Goal: Task Accomplishment & Management: Use online tool/utility

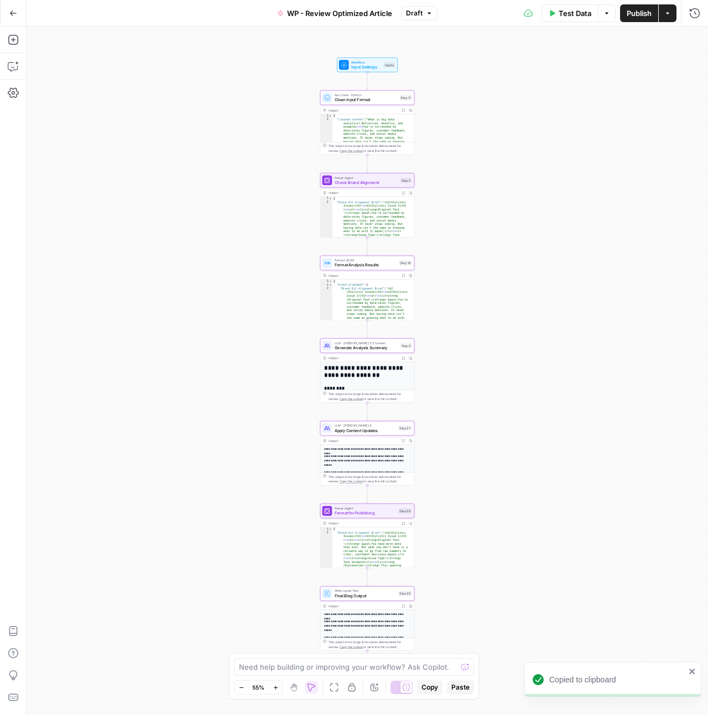
scroll to position [234, 0]
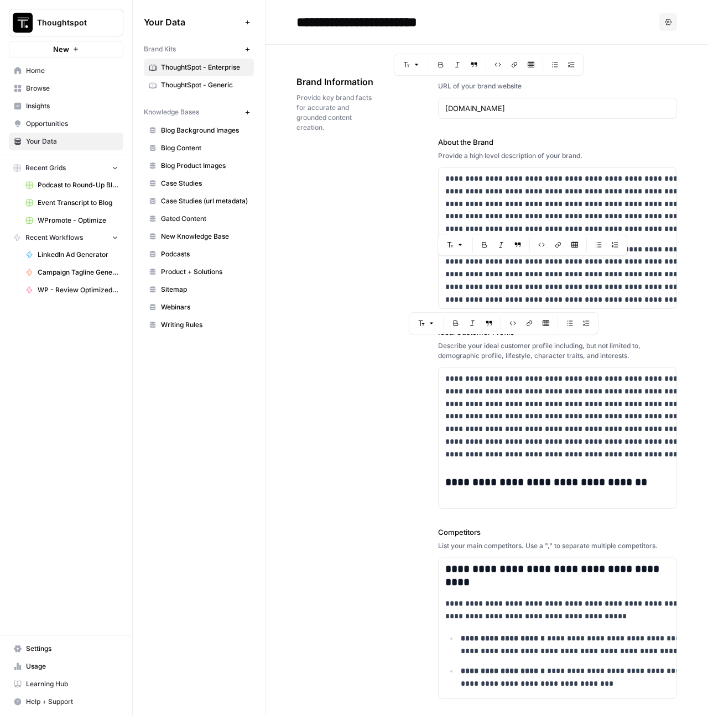
scroll to position [81, 0]
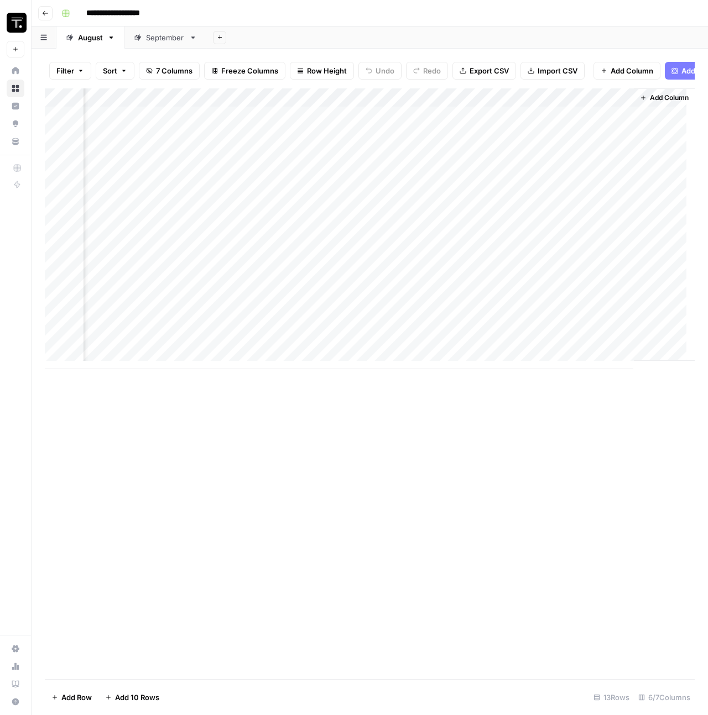
scroll to position [0, 425]
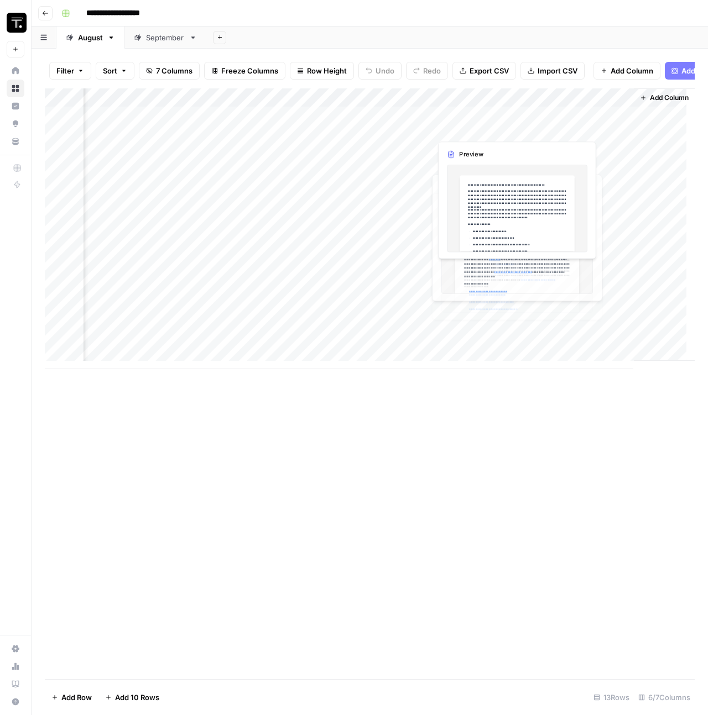
click at [457, 126] on div "Add Column" at bounding box center [370, 228] width 650 height 281
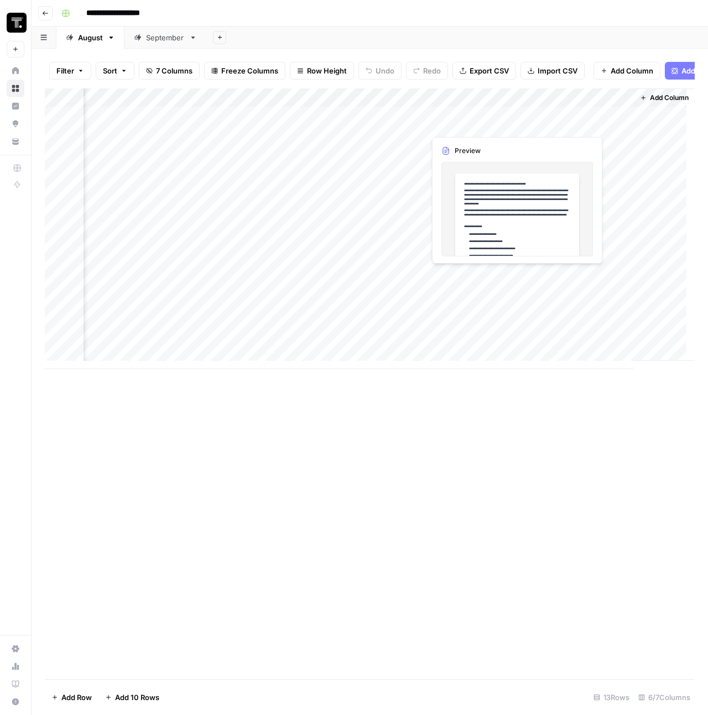
click at [457, 126] on div "Add Column" at bounding box center [370, 228] width 650 height 281
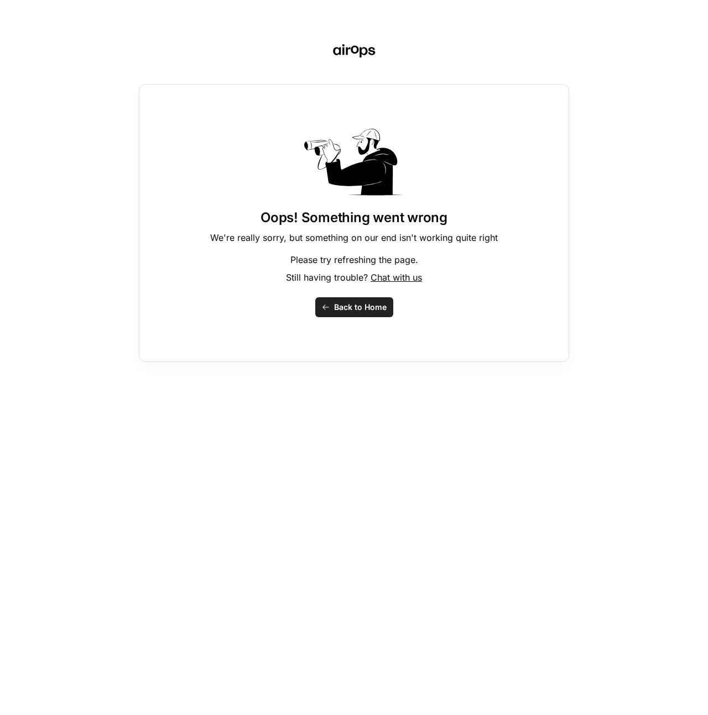
click at [348, 296] on div "Oops! Something went wrong We're really sorry, but something on our end isn't w…" at bounding box center [354, 223] width 430 height 278
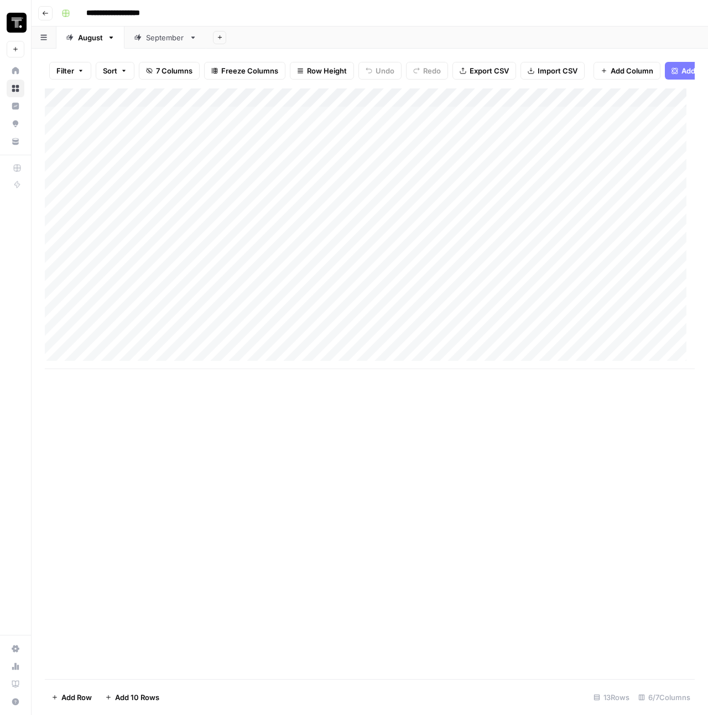
scroll to position [0, 425]
click at [489, 123] on div "Add Column" at bounding box center [370, 228] width 650 height 281
click at [480, 123] on div "Add Column" at bounding box center [370, 228] width 650 height 281
click at [480, 123] on div at bounding box center [475, 124] width 101 height 20
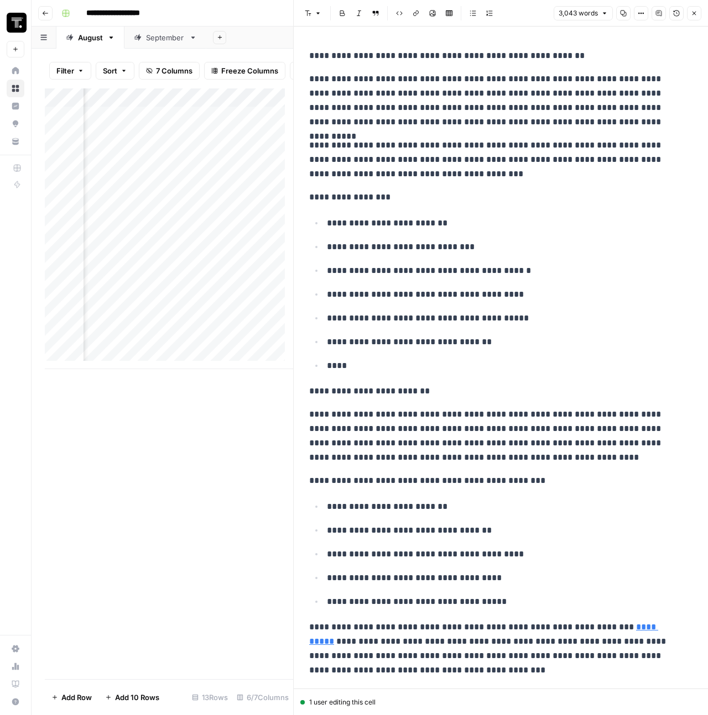
click at [645, 13] on button "Options" at bounding box center [640, 13] width 14 height 14
click at [367, 163] on p "**********" at bounding box center [496, 159] width 375 height 43
